Goal: Information Seeking & Learning: Learn about a topic

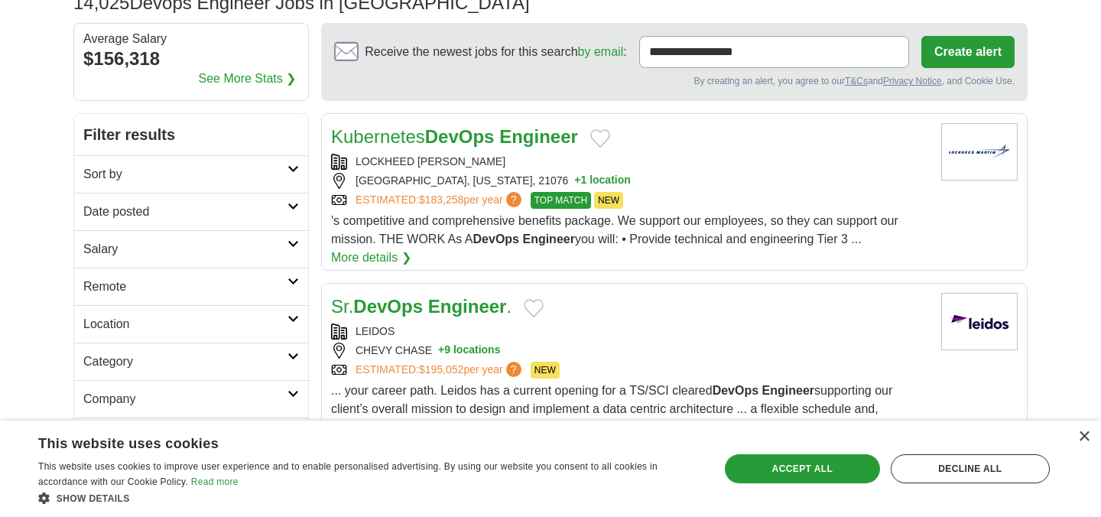
scroll to position [125, 0]
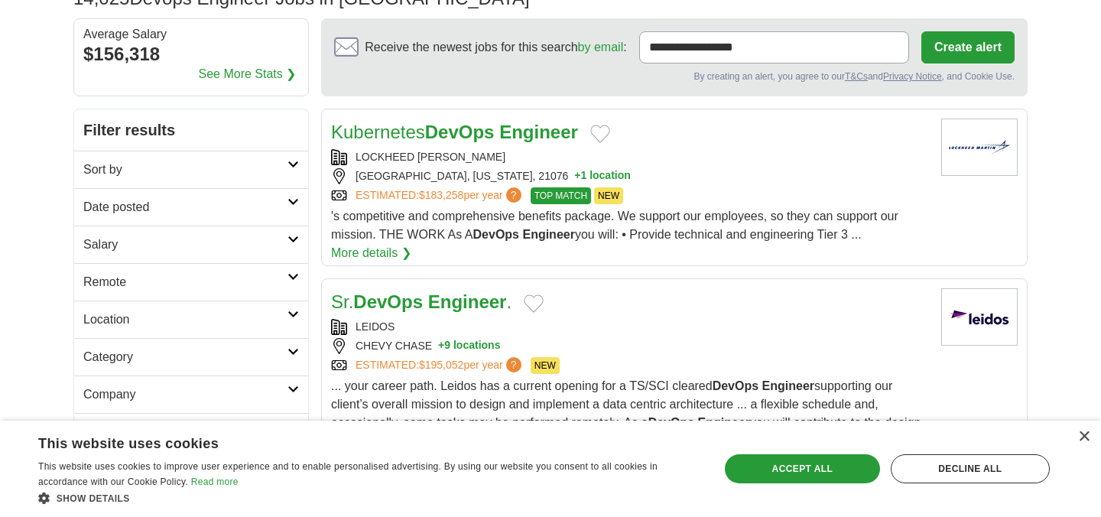
click at [294, 167] on icon at bounding box center [293, 165] width 11 height 8
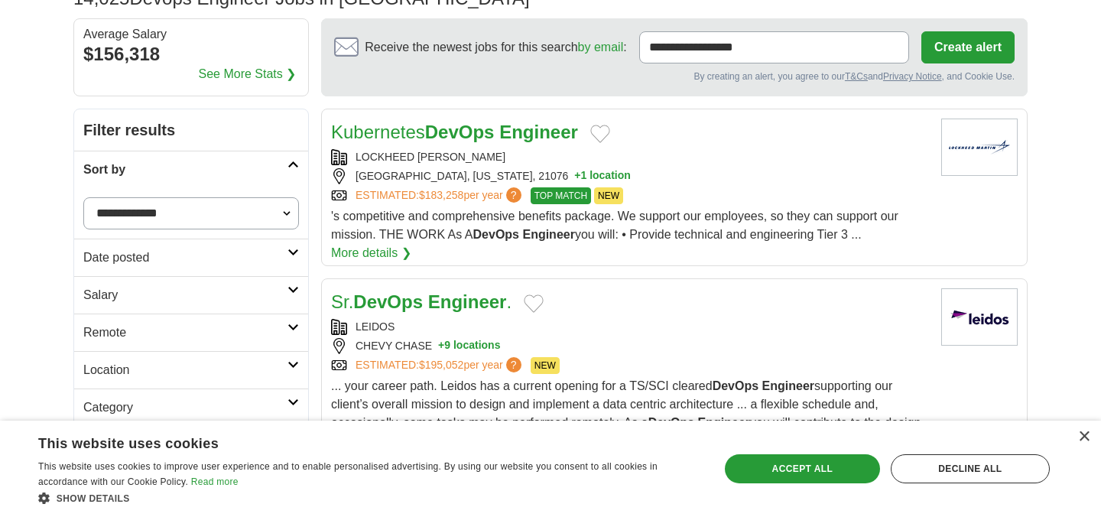
click at [275, 209] on select "**********" at bounding box center [191, 213] width 216 height 32
click at [83, 197] on select "**********" at bounding box center [191, 213] width 216 height 32
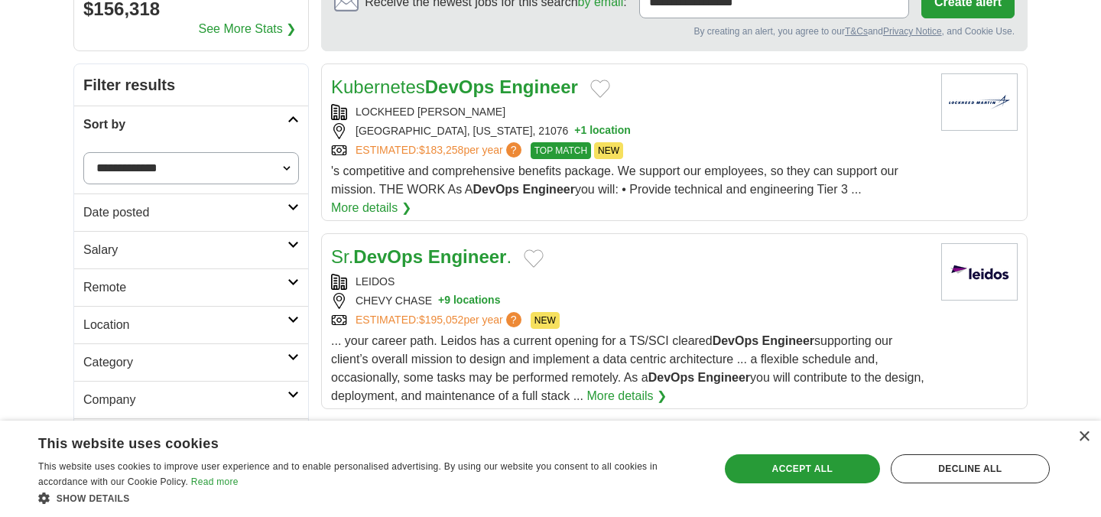
scroll to position [174, 0]
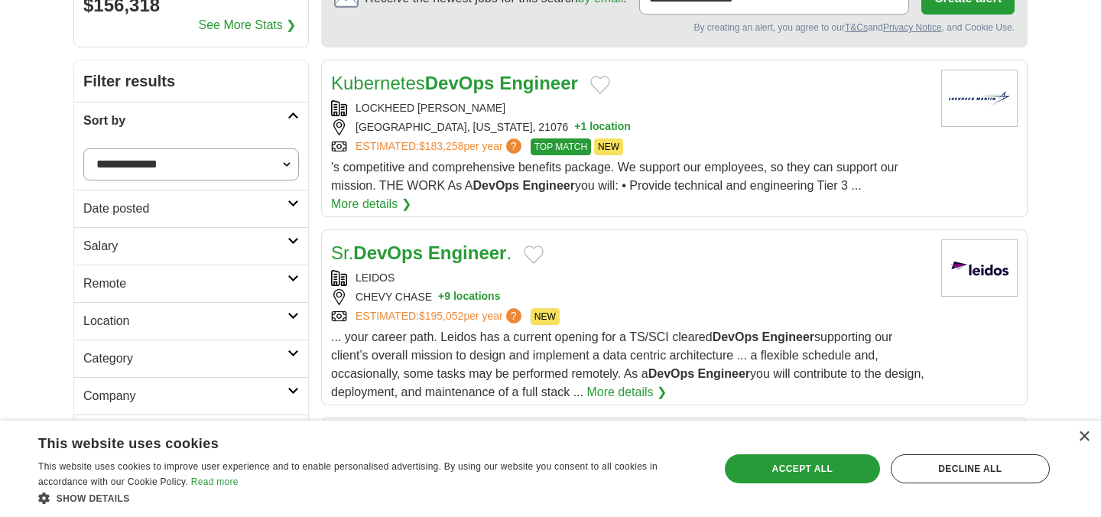
click at [281, 208] on h2 "Date posted" at bounding box center [185, 209] width 204 height 18
click at [146, 245] on link "Last 24 hours" at bounding box center [191, 245] width 216 height 18
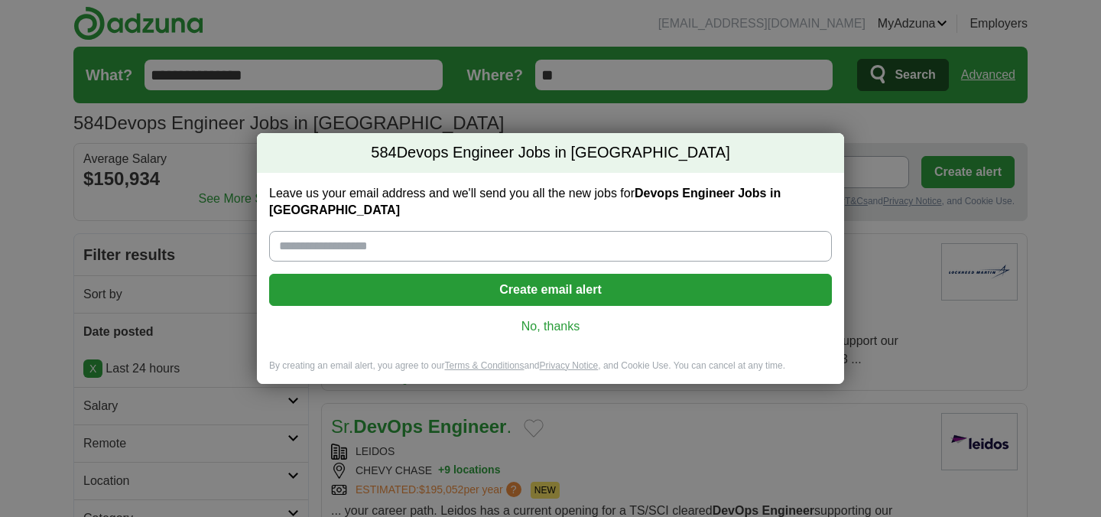
click at [538, 318] on link "No, thanks" at bounding box center [550, 326] width 538 height 17
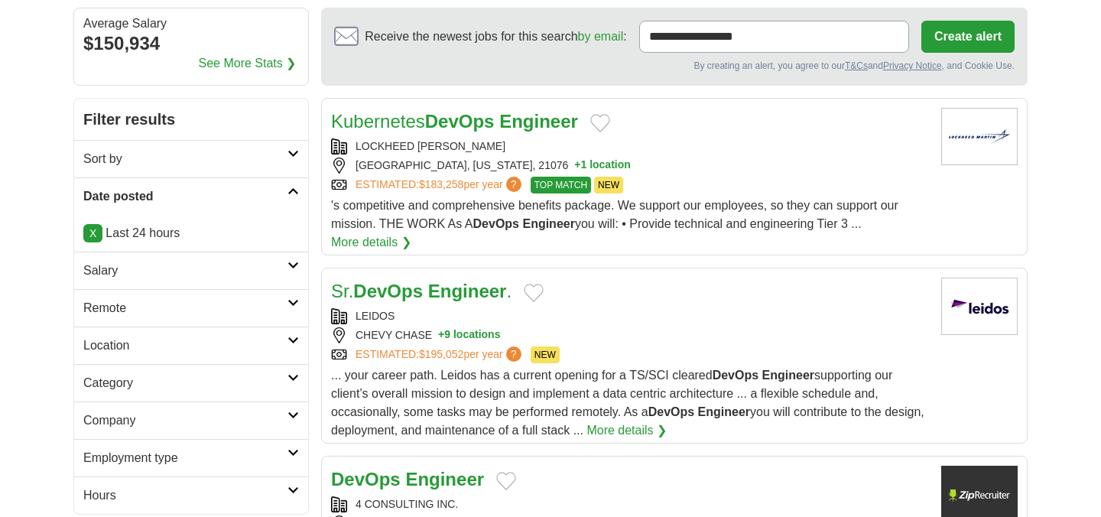
scroll to position [137, 0]
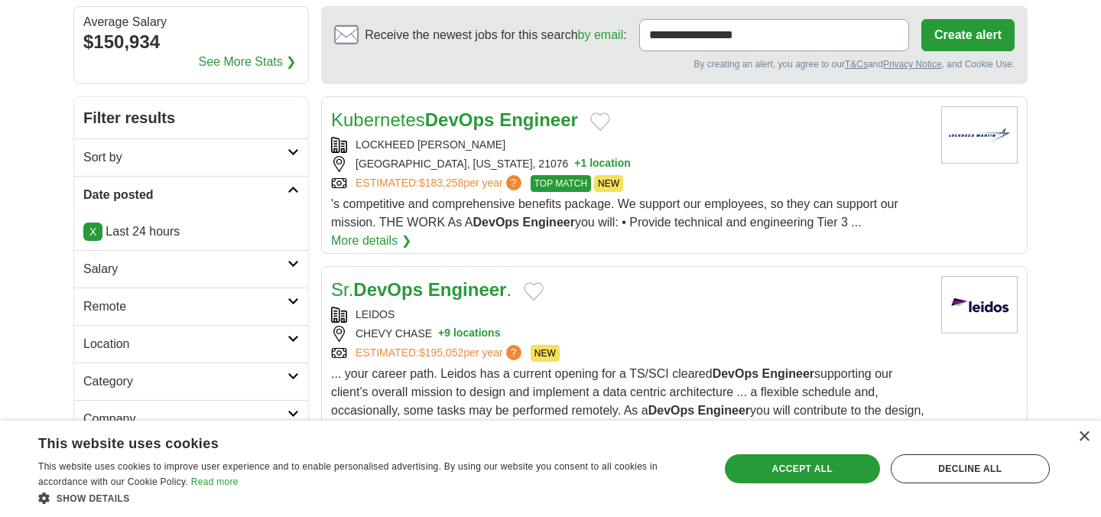
click at [283, 257] on link "Salary" at bounding box center [191, 268] width 234 height 37
click at [283, 258] on link "Salary" at bounding box center [191, 268] width 234 height 37
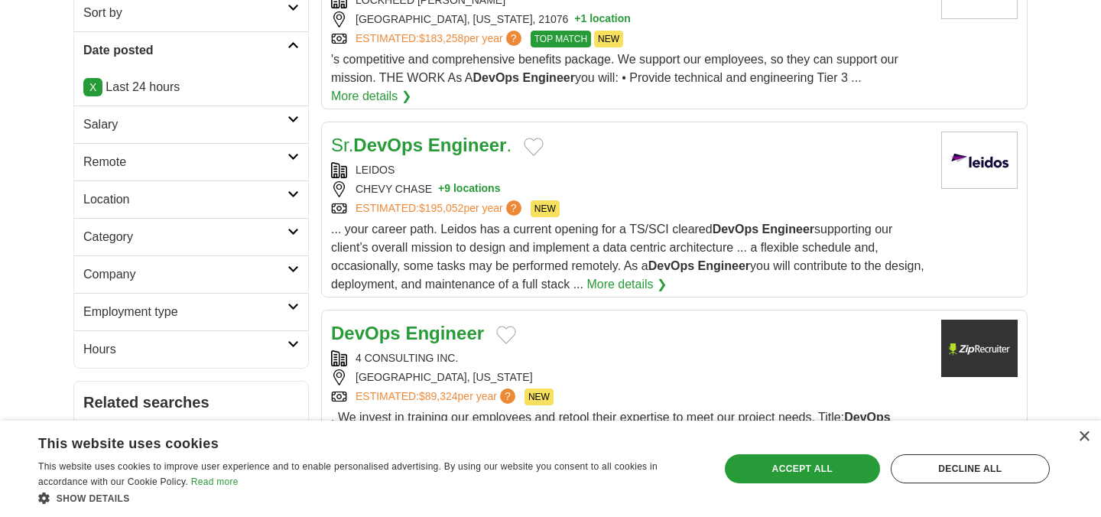
scroll to position [282, 0]
click at [293, 230] on icon at bounding box center [293, 231] width 11 height 8
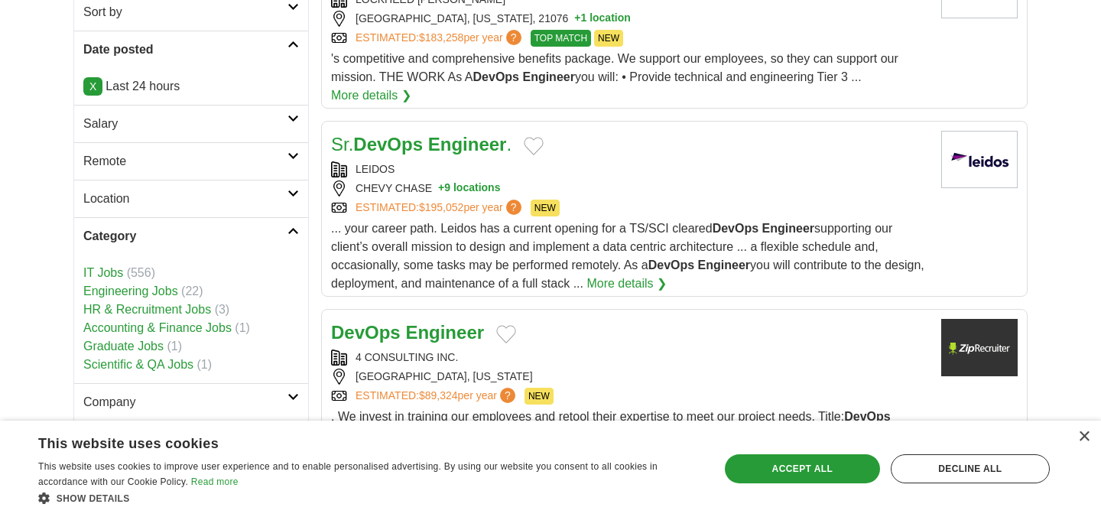
click at [292, 229] on icon at bounding box center [293, 231] width 11 height 8
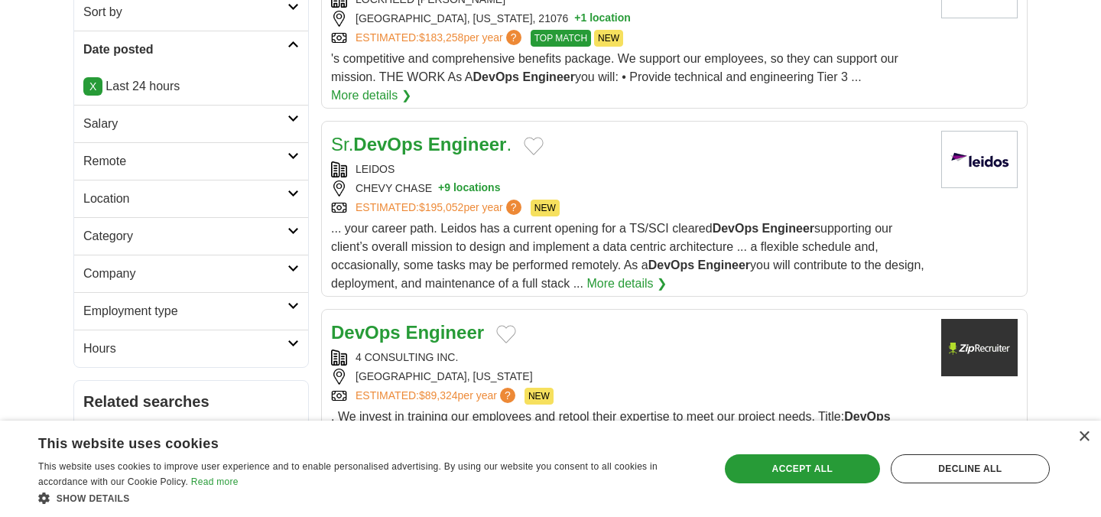
click at [271, 268] on h2 "Company" at bounding box center [185, 274] width 204 height 18
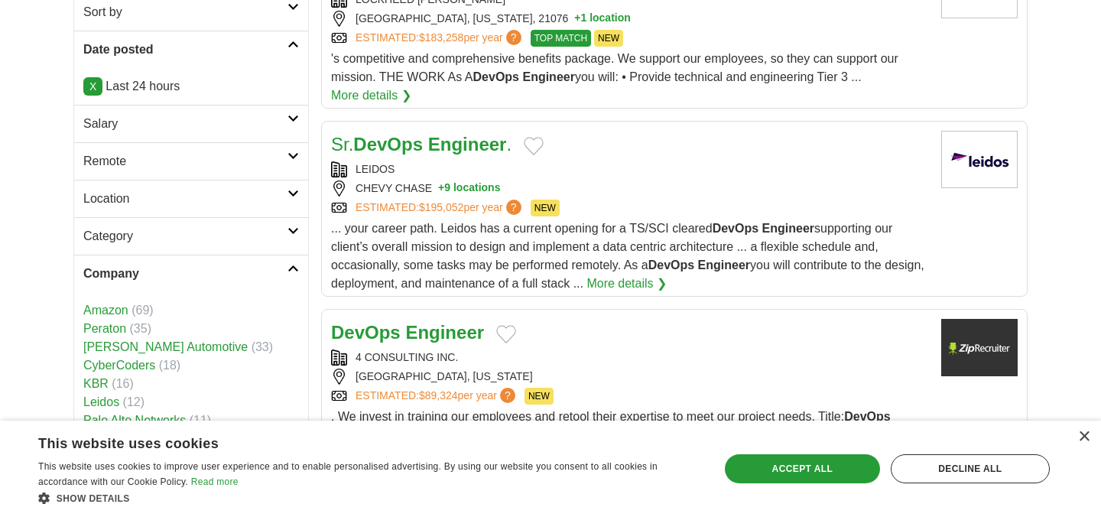
click at [271, 268] on h2 "Company" at bounding box center [185, 274] width 204 height 18
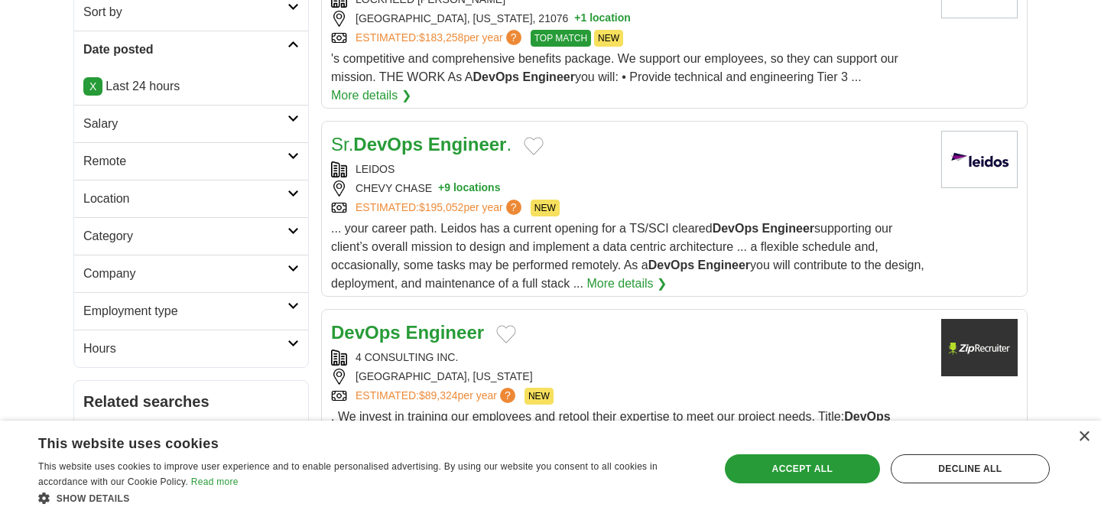
click at [269, 304] on h2 "Employment type" at bounding box center [185, 311] width 204 height 18
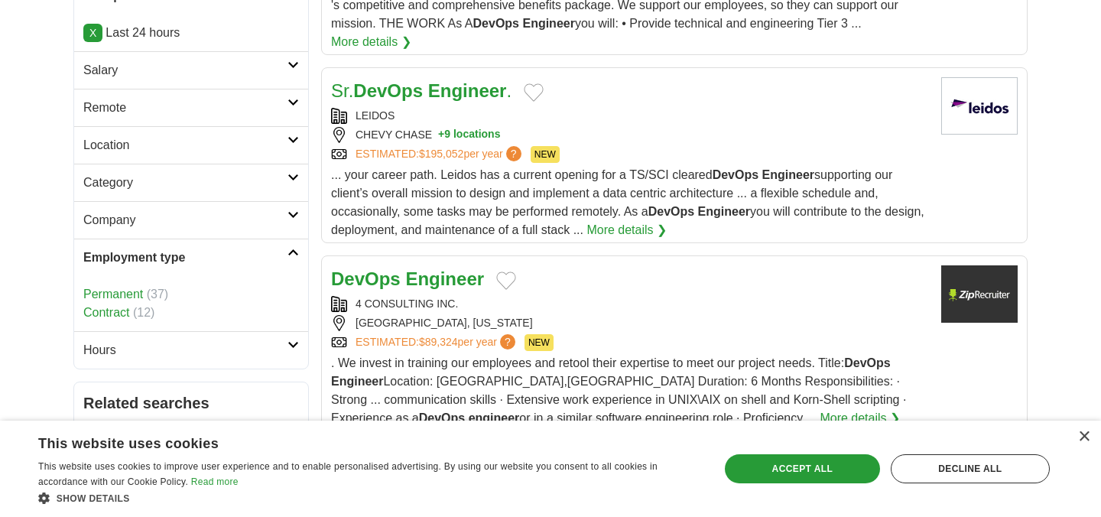
scroll to position [359, 0]
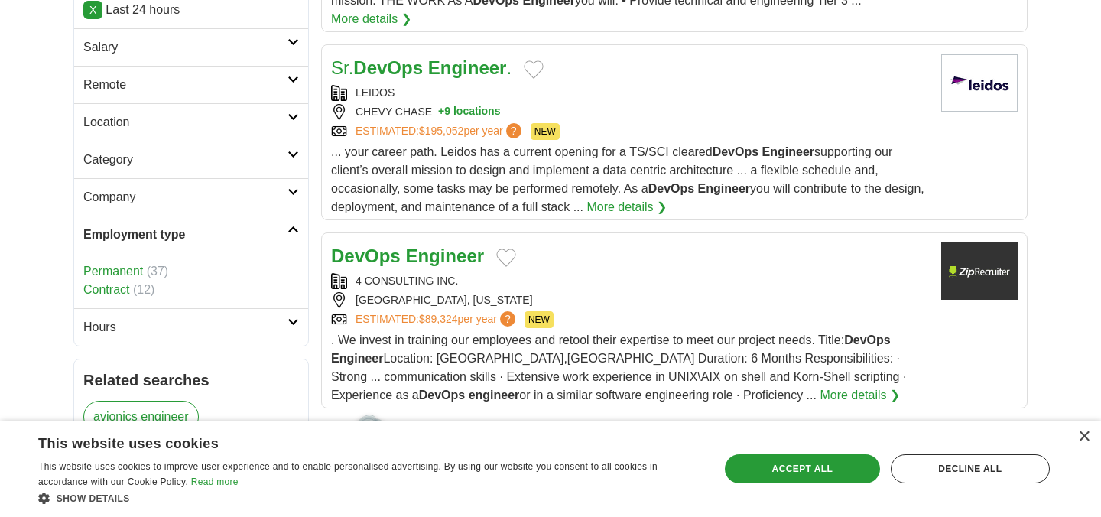
click at [104, 291] on link "Contract" at bounding box center [106, 289] width 46 height 13
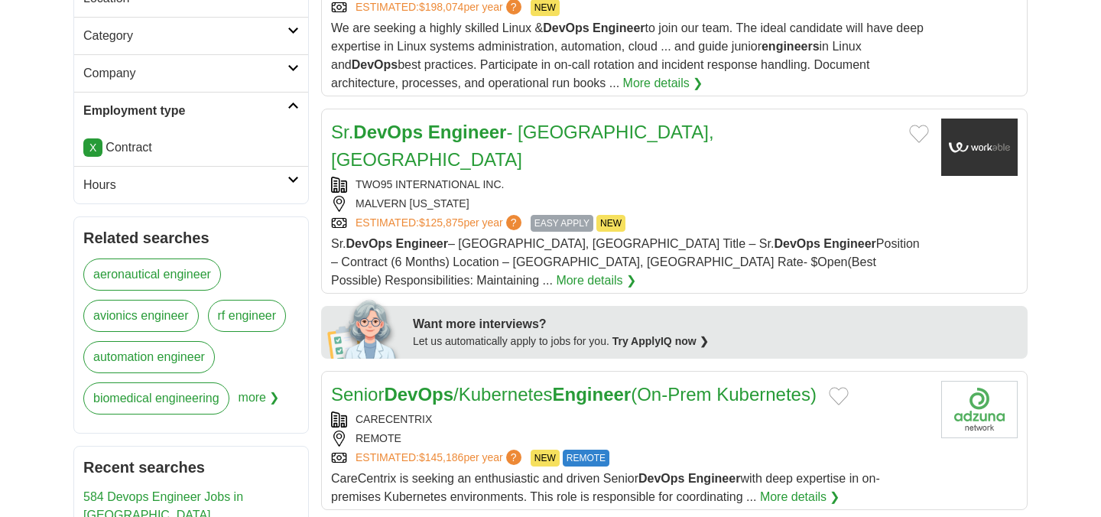
scroll to position [486, 0]
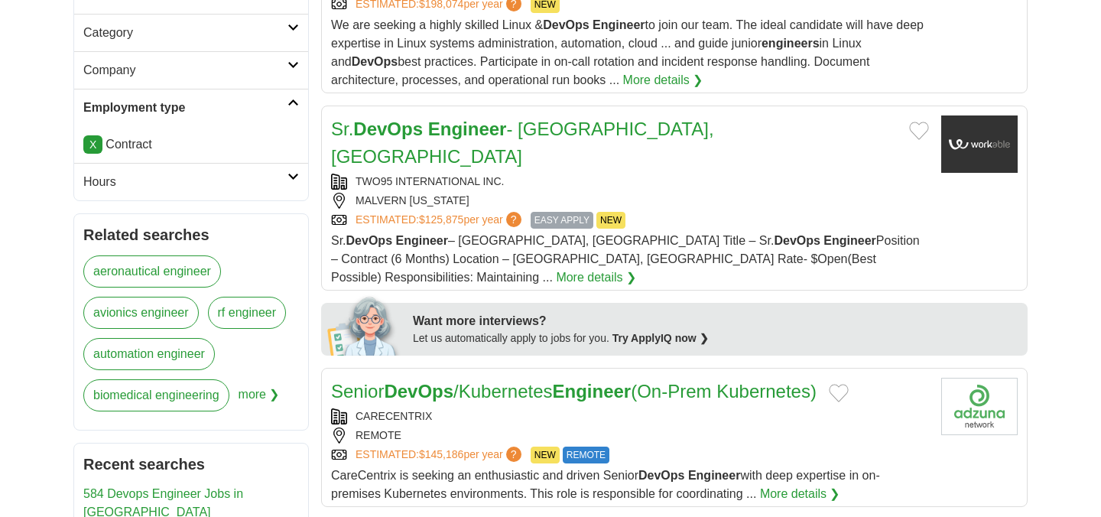
click at [288, 177] on icon at bounding box center [293, 177] width 11 height 8
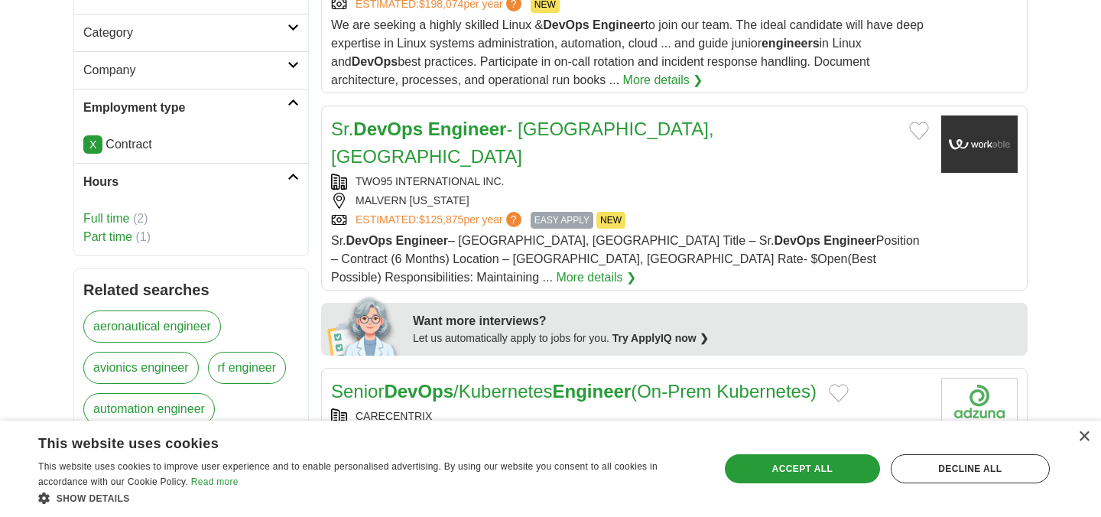
click at [291, 181] on link "Hours" at bounding box center [191, 181] width 234 height 37
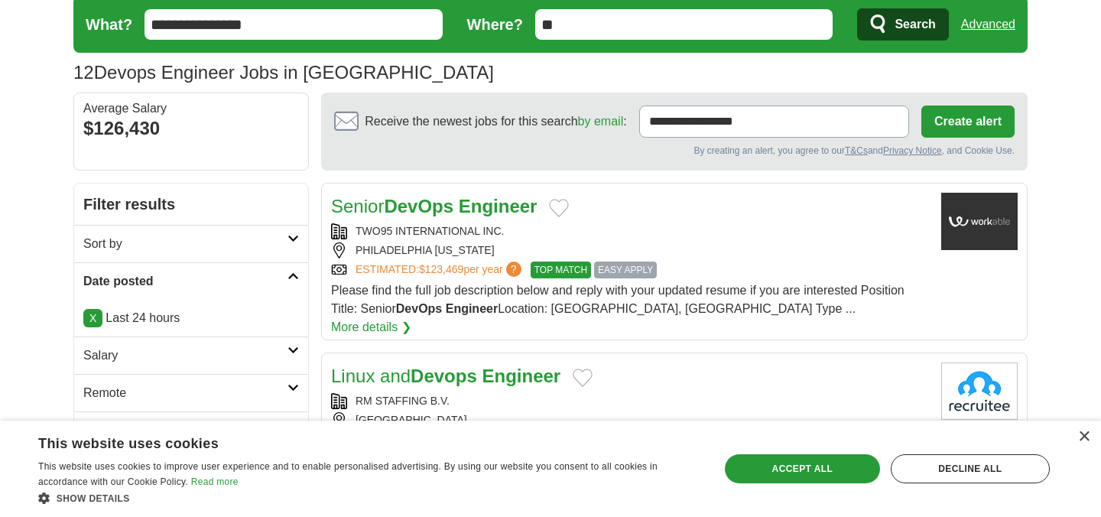
scroll to position [57, 0]
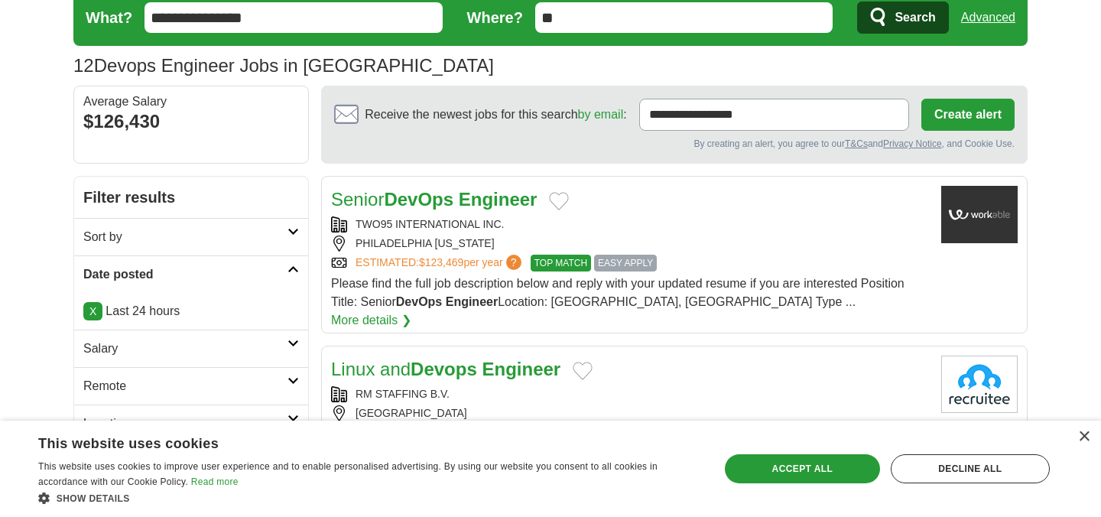
click at [421, 200] on strong "DevOps" at bounding box center [419, 199] width 70 height 21
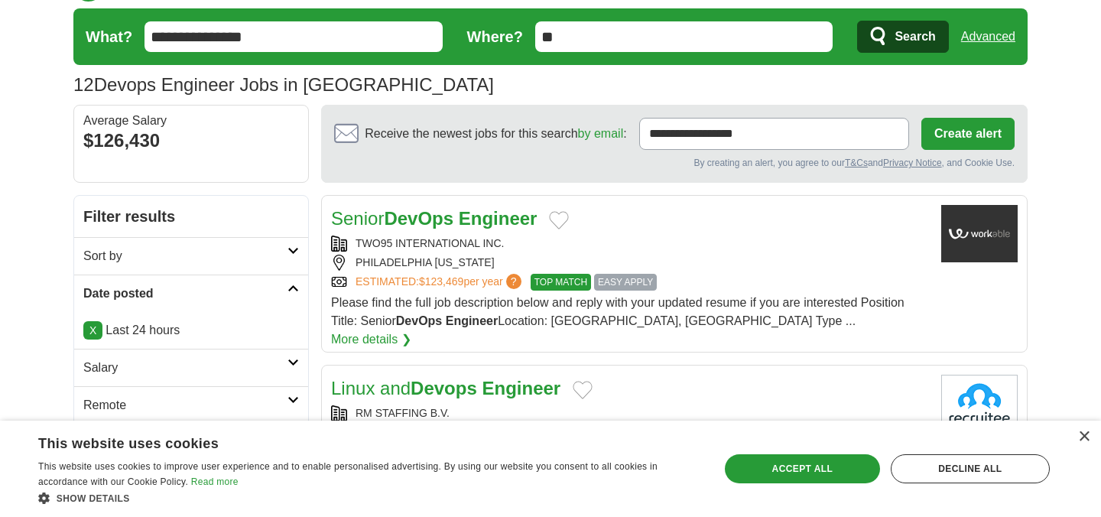
scroll to position [41, 0]
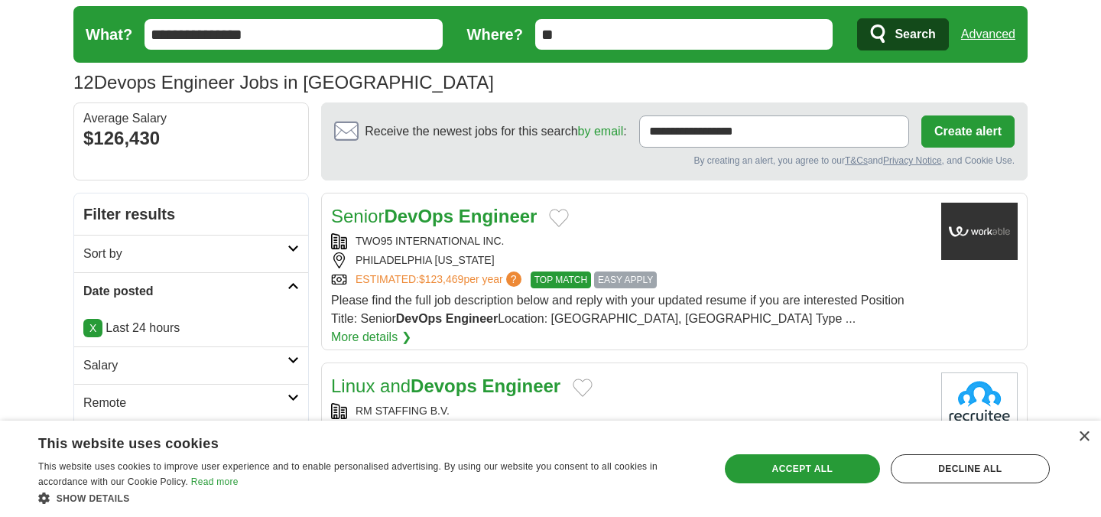
click at [458, 221] on link "Senior DevOps Engineer" at bounding box center [434, 216] width 206 height 21
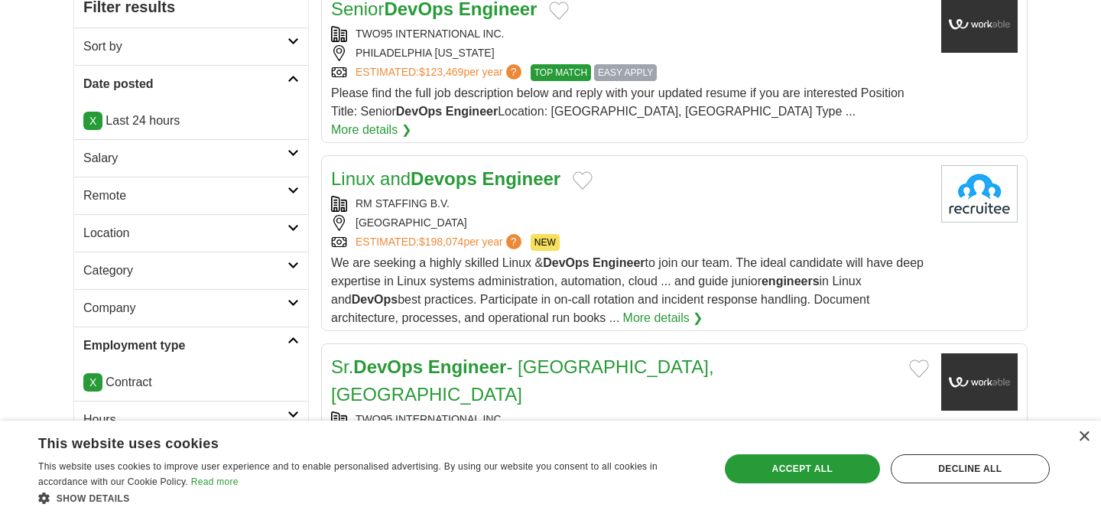
scroll to position [249, 0]
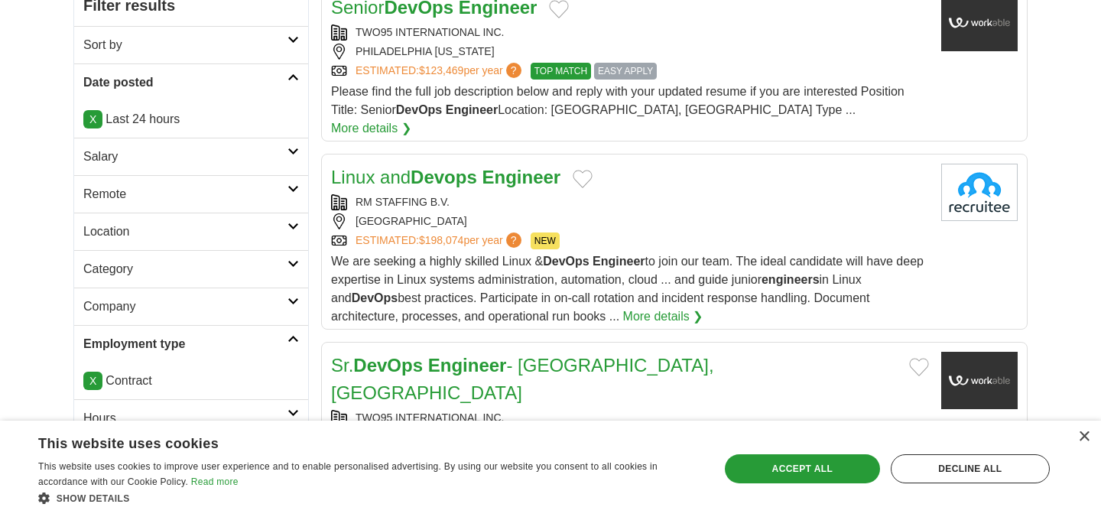
click at [651, 213] on div "[GEOGRAPHIC_DATA]" at bounding box center [630, 221] width 598 height 16
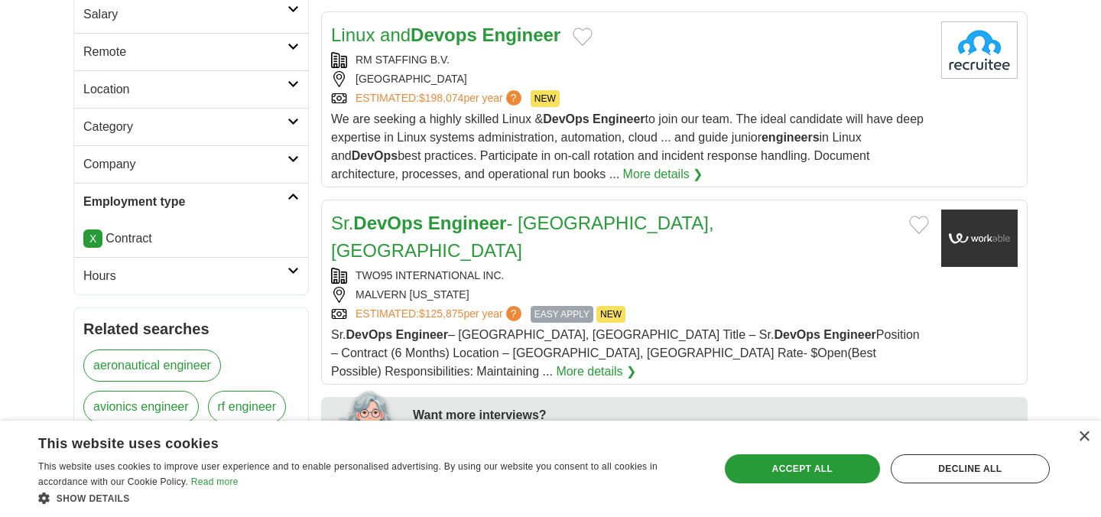
scroll to position [395, 0]
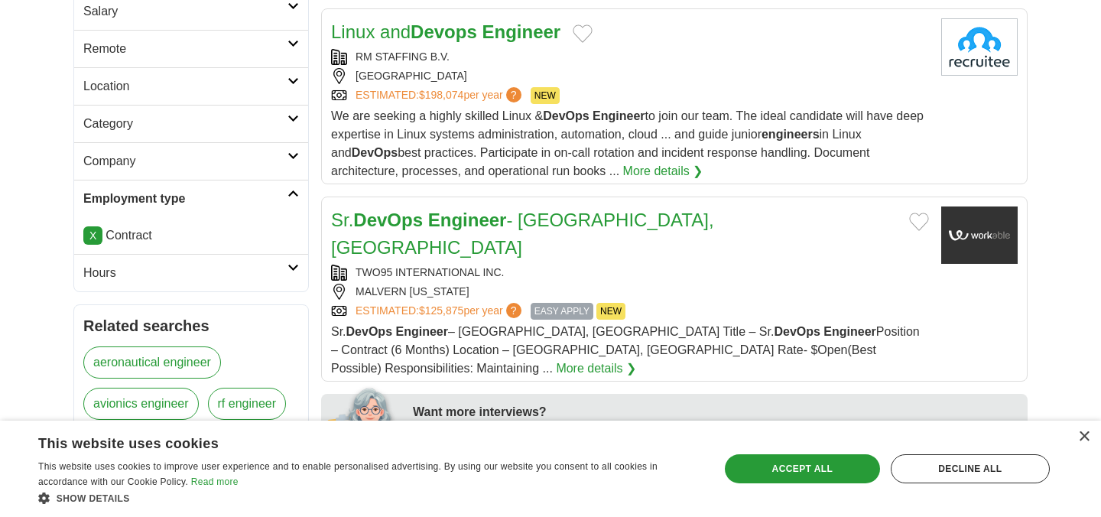
click at [691, 284] on div "MALVERN [US_STATE]" at bounding box center [630, 292] width 598 height 16
